Goal: Task Accomplishment & Management: Manage account settings

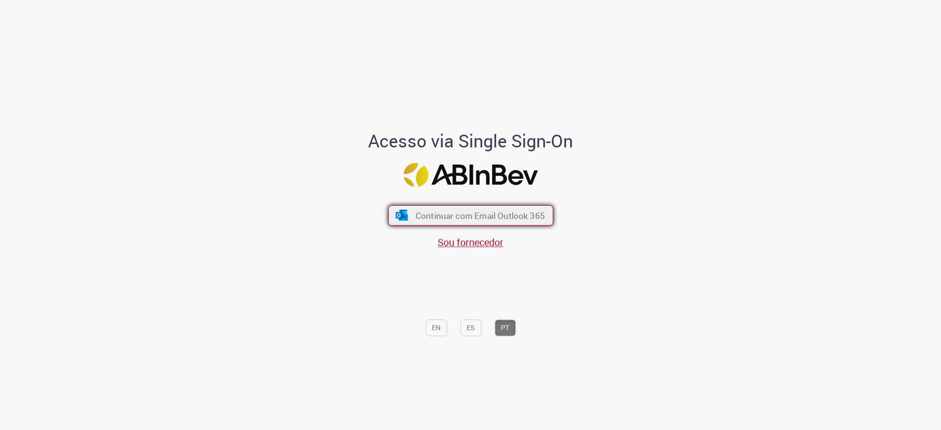
click at [490, 216] on span "Continuar com Email Outlook 365" at bounding box center [479, 215] width 129 height 11
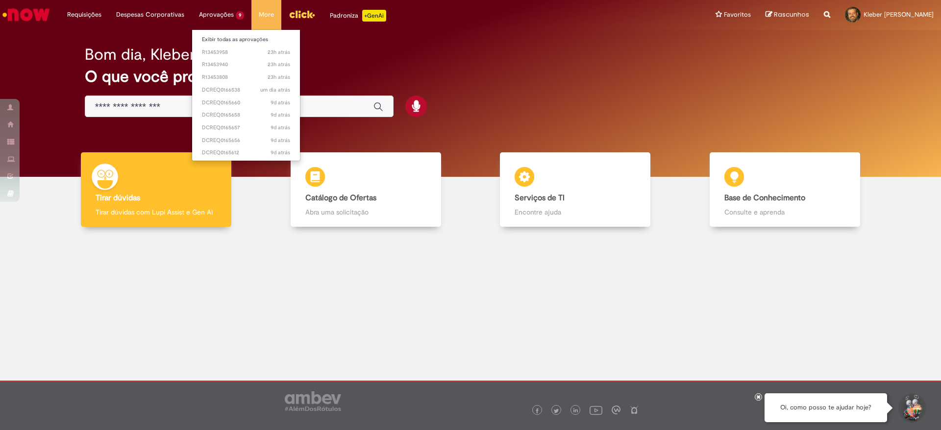
click at [109, 13] on li "Aprovações 9 Exibir todas as aprovações 23h atrás 23 horas atrás R13453958 23h …" at bounding box center [84, 14] width 49 height 29
click at [215, 36] on link "Exibir todas as aprovações" at bounding box center [246, 39] width 108 height 11
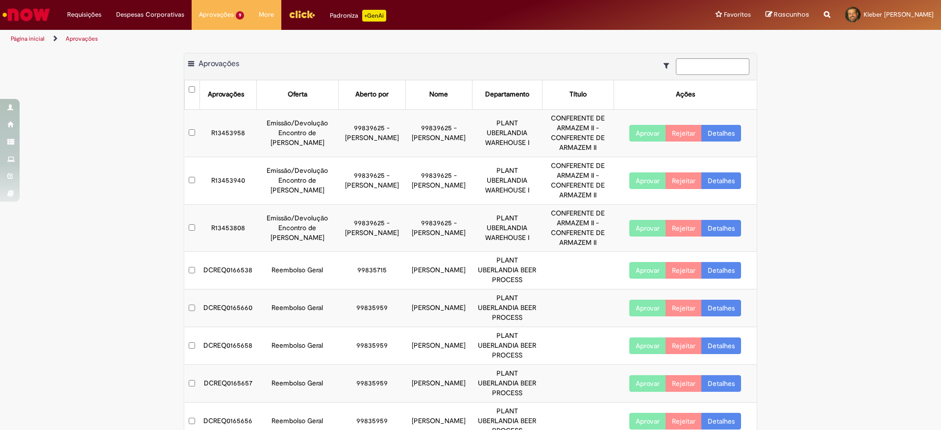
scroll to position [46, 0]
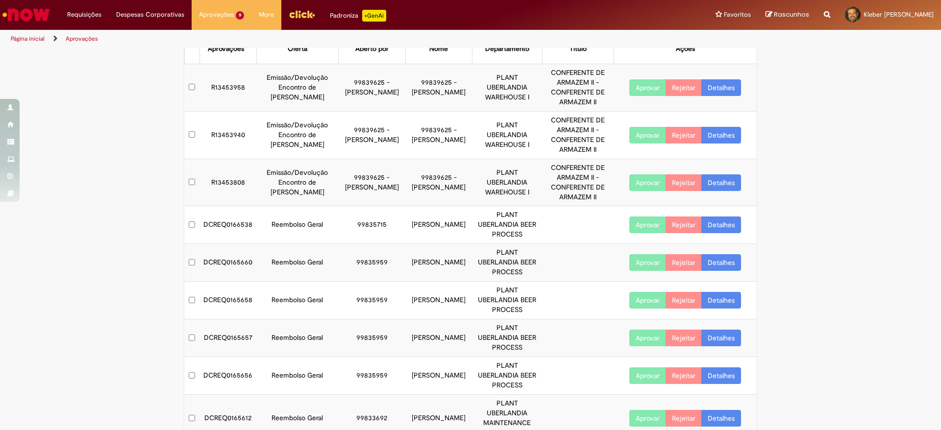
click at [717, 226] on link "Detalhes" at bounding box center [721, 225] width 40 height 17
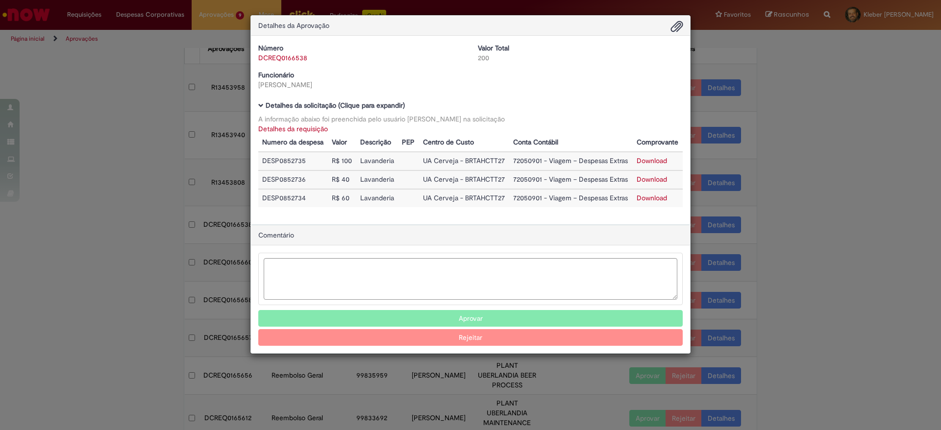
click at [481, 322] on button "Aprovar" at bounding box center [470, 318] width 424 height 17
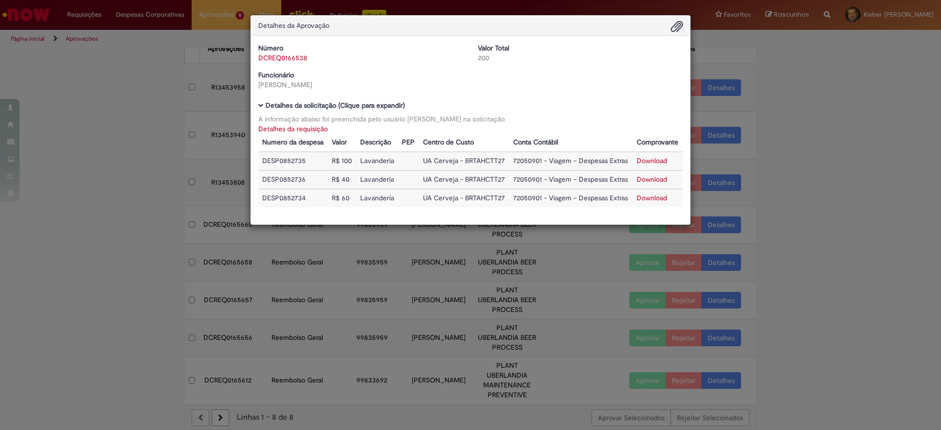
scroll to position [8, 0]
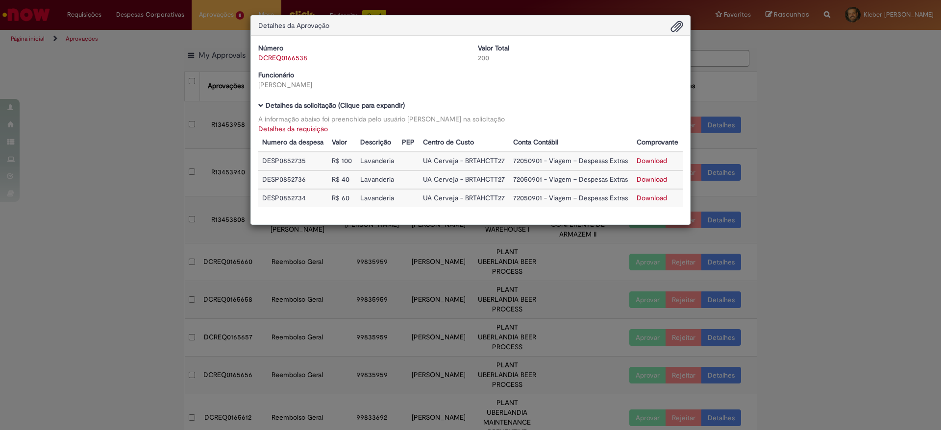
click at [786, 135] on div "Detalhes da Aprovação Número DCREQ0166538 Valor Total 200 Funcionário Joao Henr…" at bounding box center [470, 215] width 941 height 430
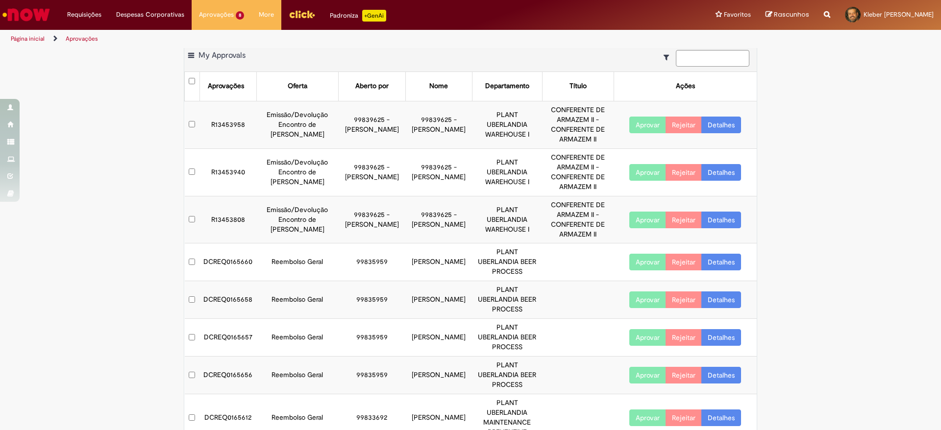
scroll to position [8, 0]
